Goal: Task Accomplishment & Management: Manage account settings

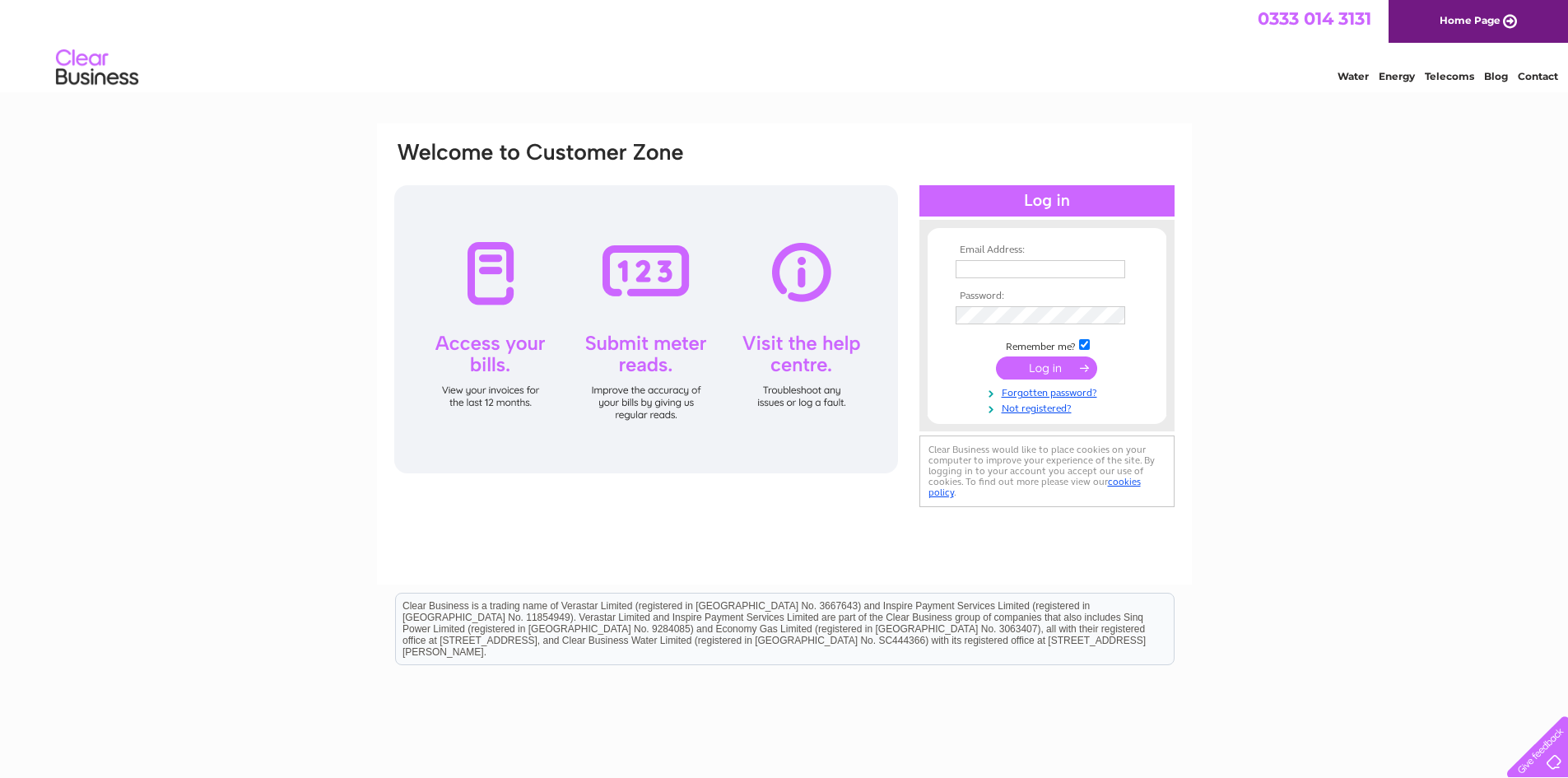
type input "beverly@mphutchison.co.uk"
click at [1056, 366] on input "submit" at bounding box center [1046, 368] width 101 height 23
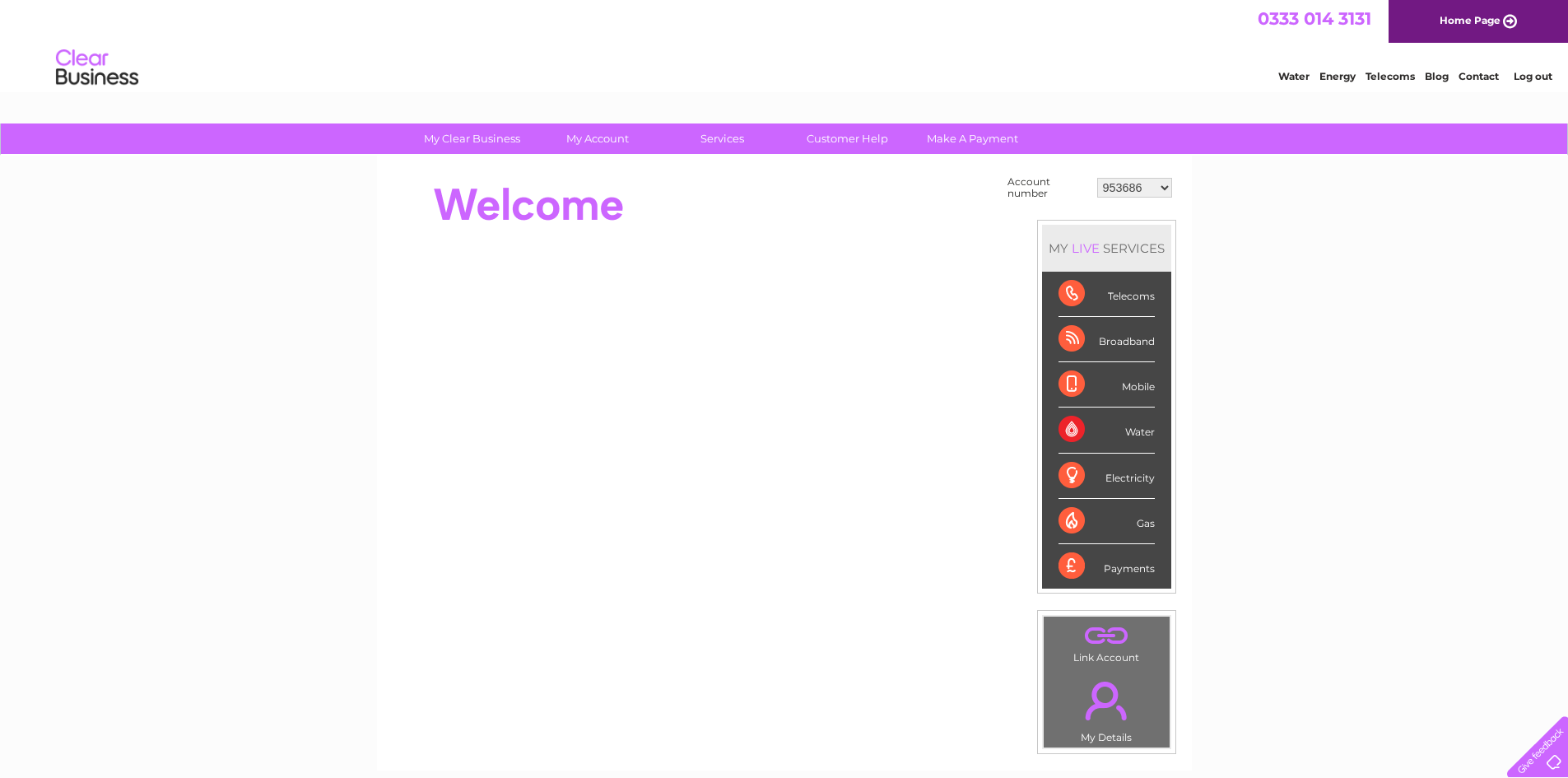
click at [1161, 184] on select "953686 30305335" at bounding box center [1135, 188] width 75 height 20
select select "30305335"
click at [1098, 178] on select "953686 30305335" at bounding box center [1135, 188] width 75 height 20
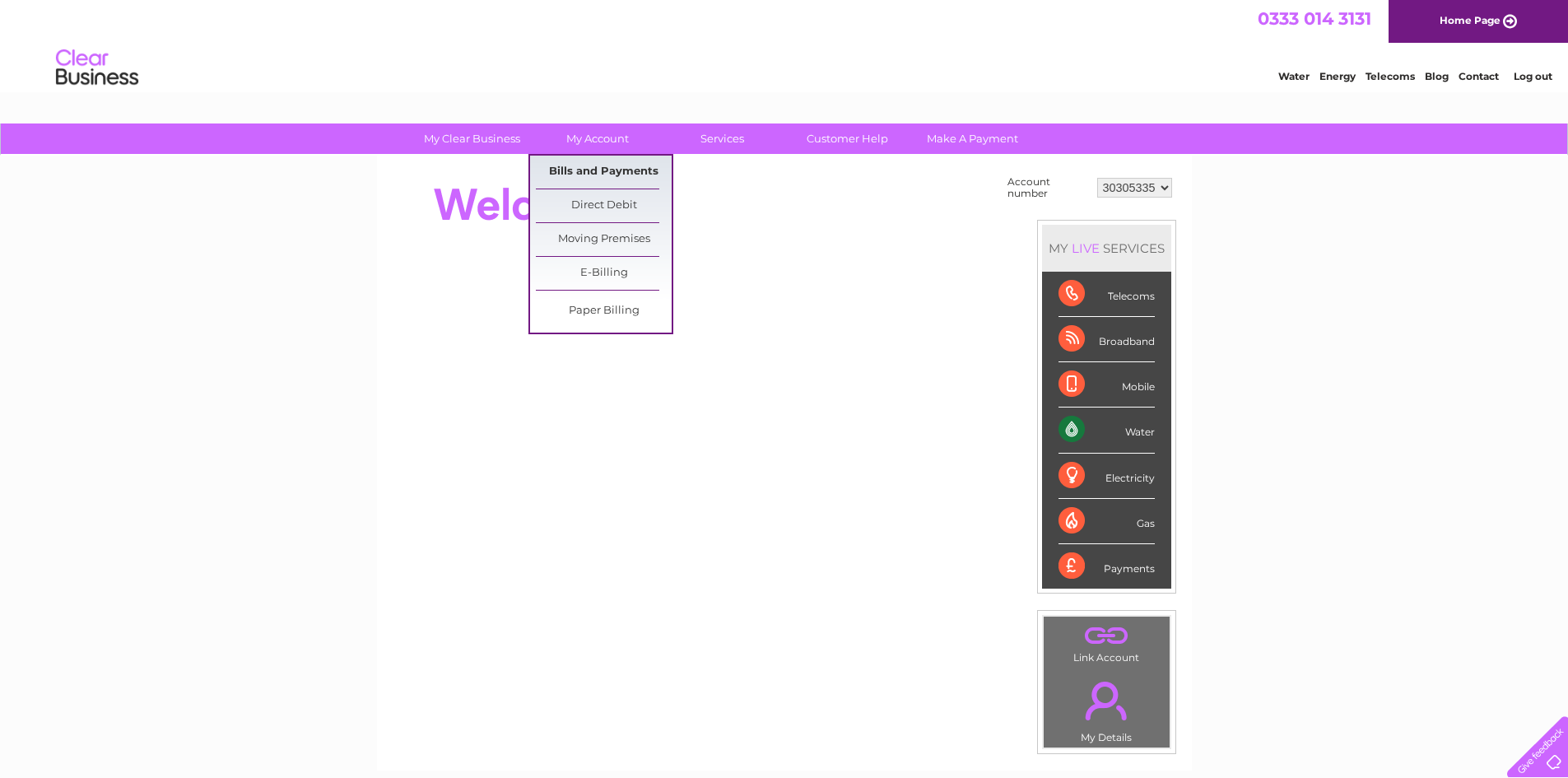
click at [592, 163] on link "Bills and Payments" at bounding box center [604, 172] width 136 height 33
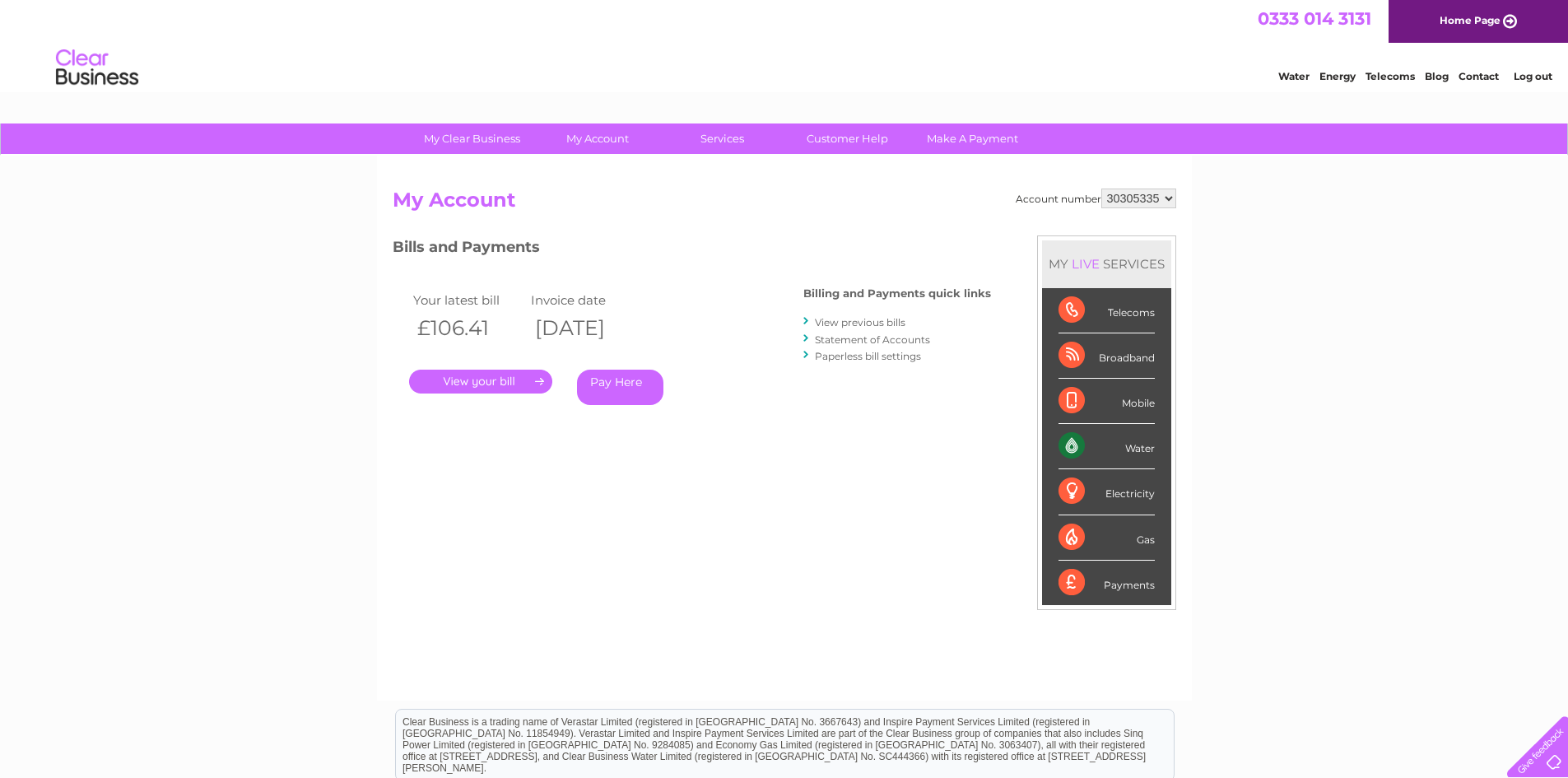
click at [485, 374] on link "." at bounding box center [481, 381] width 143 height 24
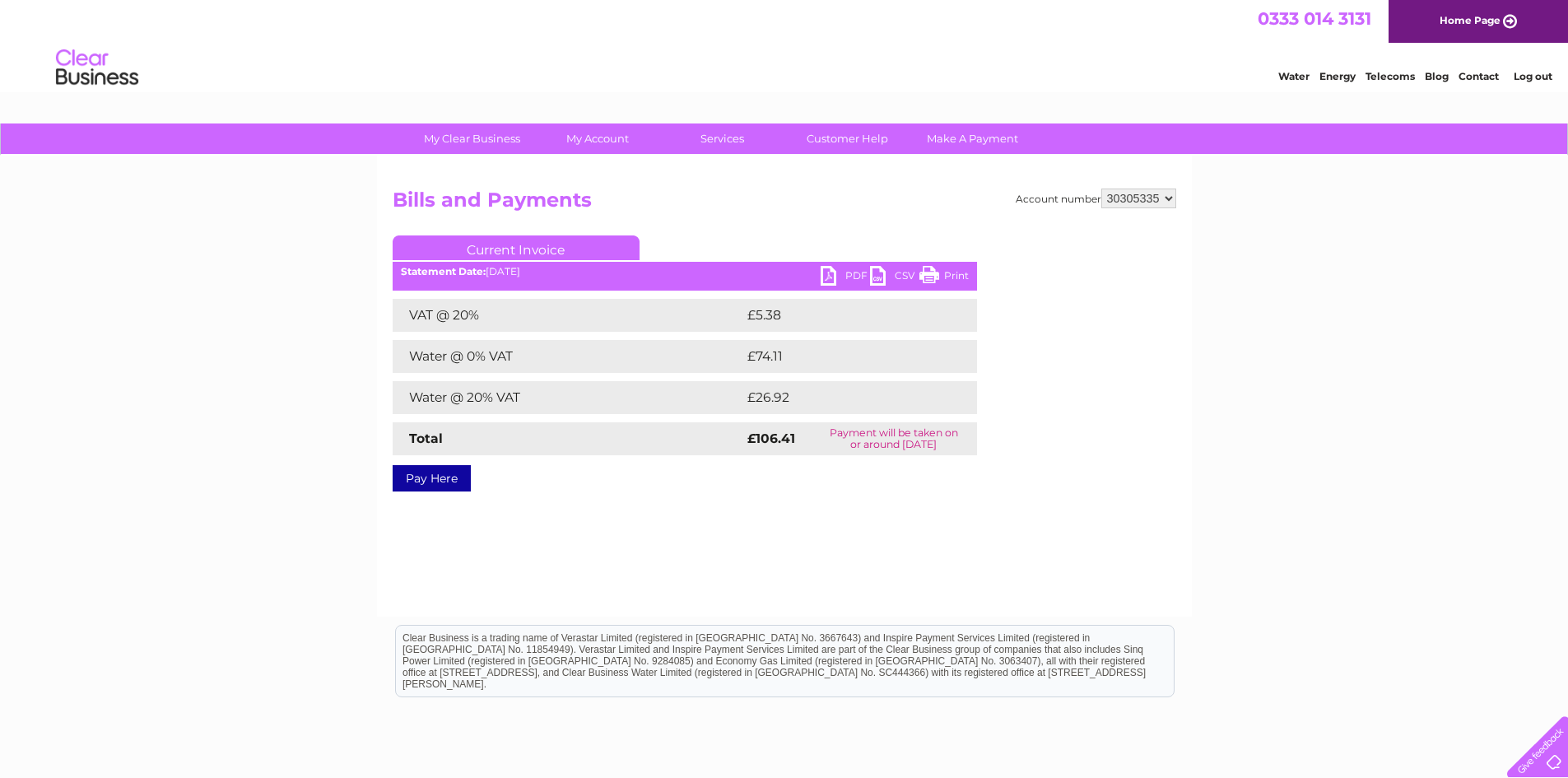
click at [822, 269] on link "PDF" at bounding box center [845, 278] width 49 height 24
click at [1533, 73] on link "Log out" at bounding box center [1533, 76] width 39 height 13
